Goal: Transaction & Acquisition: Download file/media

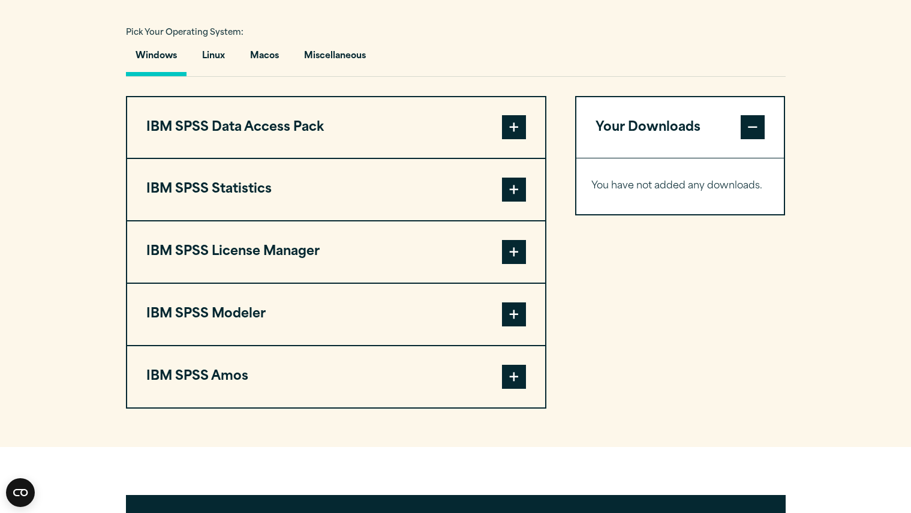
scroll to position [869, 0]
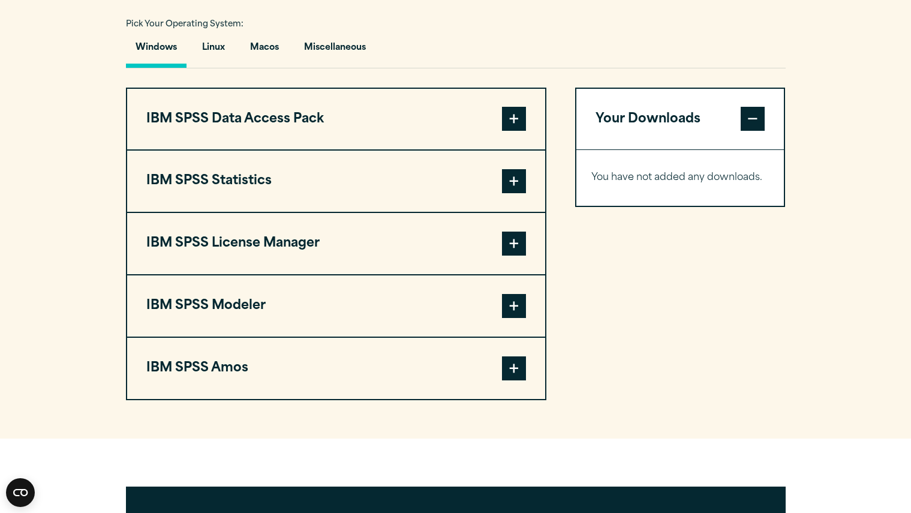
click at [510, 193] on span at bounding box center [514, 181] width 24 height 24
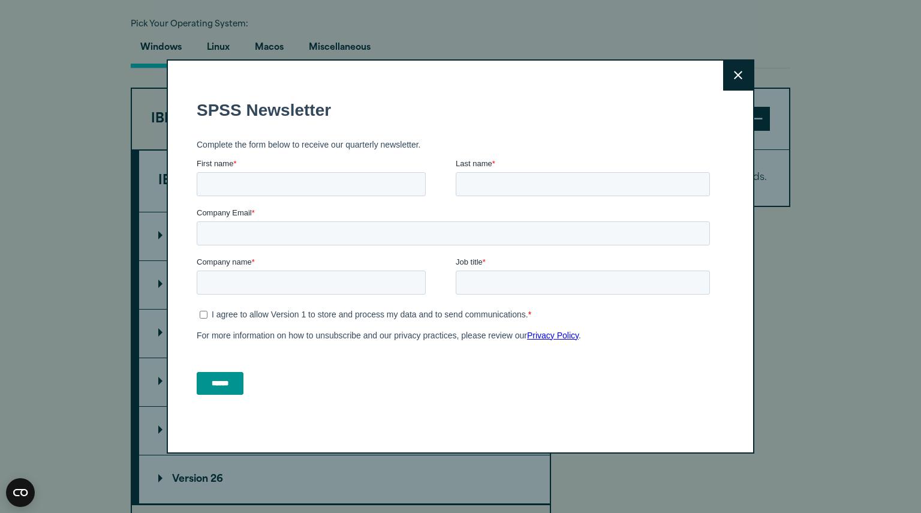
click at [730, 76] on button "Close" at bounding box center [738, 76] width 30 height 30
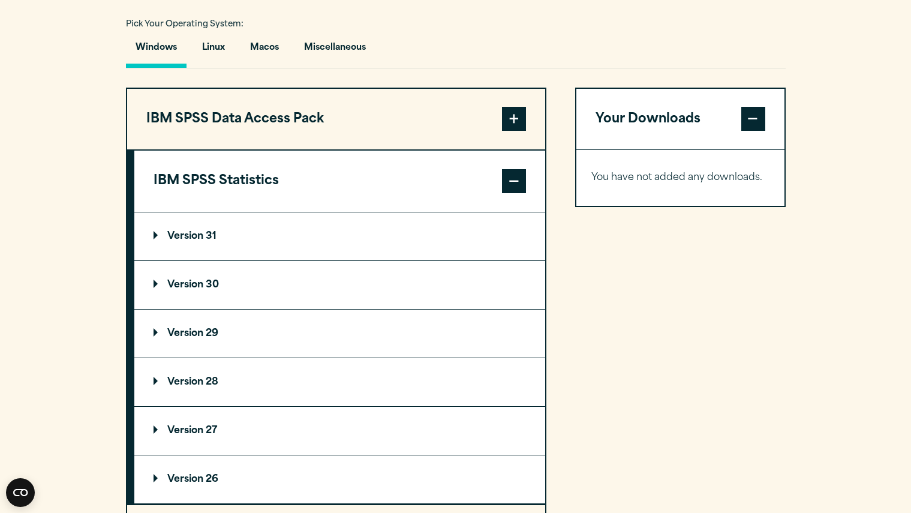
click at [171, 309] on div "Search for: Submit Site Search Part of Open Site Search Open Site Menu Close" at bounding box center [455, 157] width 911 height 2053
click at [154, 290] on p "Version 30" at bounding box center [186, 285] width 65 height 10
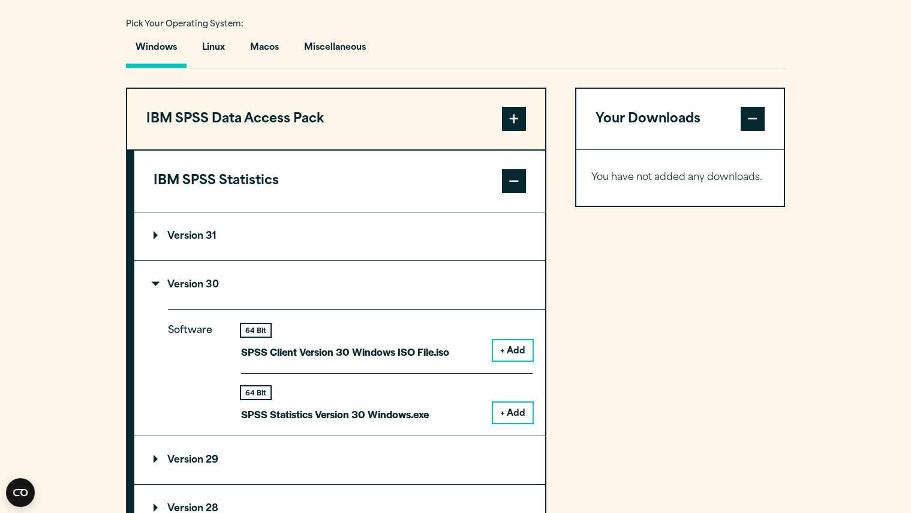
click at [507, 423] on button "+ Add" at bounding box center [513, 413] width 40 height 20
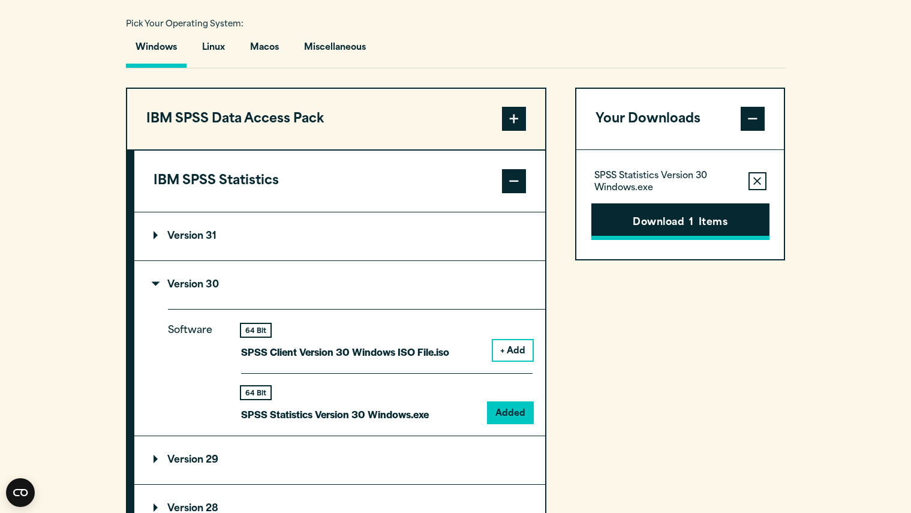
click at [677, 241] on button "Download 1 Items" at bounding box center [680, 221] width 178 height 37
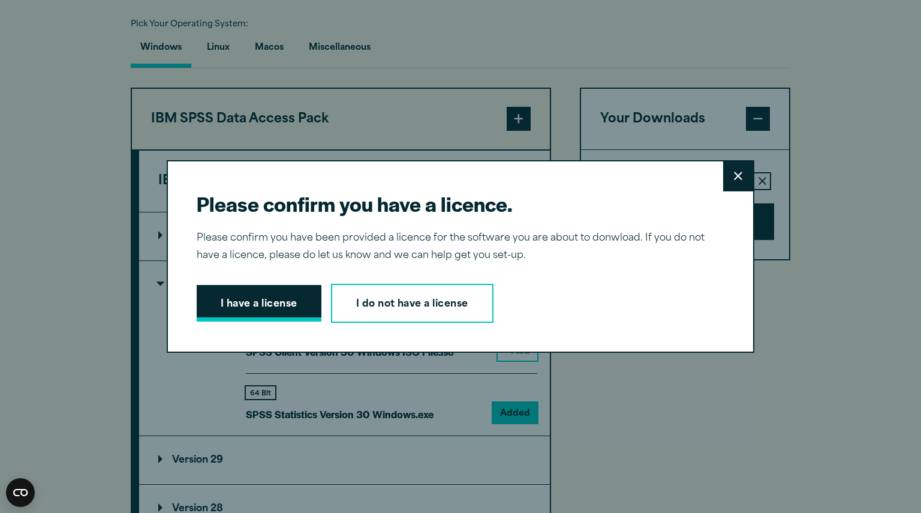
click at [268, 307] on button "I have a license" at bounding box center [259, 303] width 125 height 37
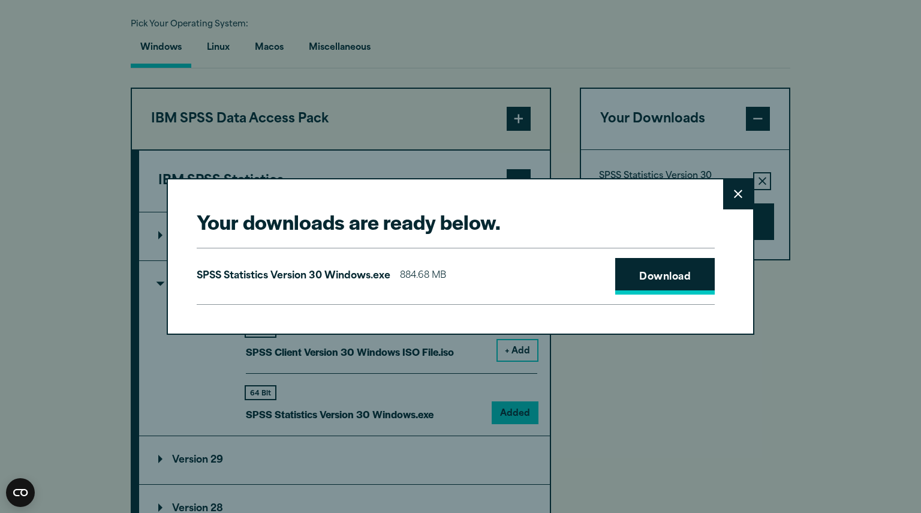
click at [651, 274] on link "Download" at bounding box center [665, 276] width 100 height 37
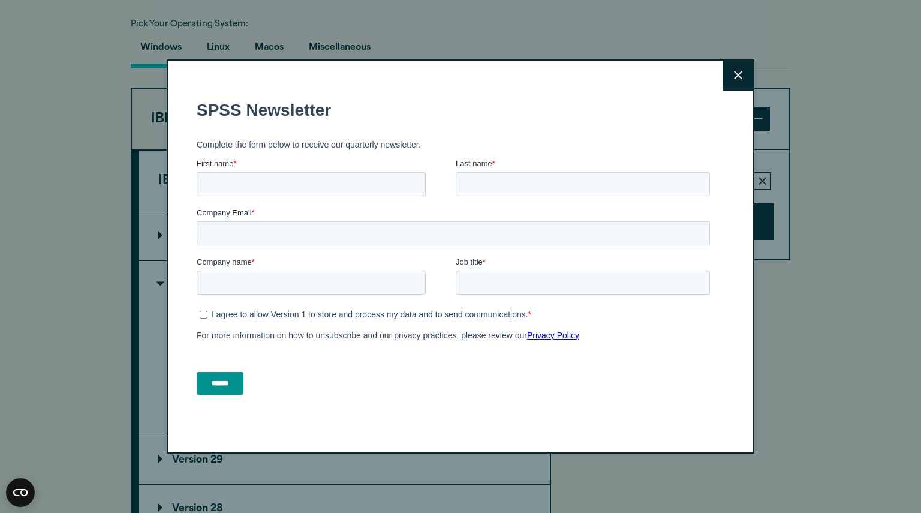
click at [728, 74] on button "Close" at bounding box center [738, 76] width 30 height 30
